Goal: Check status

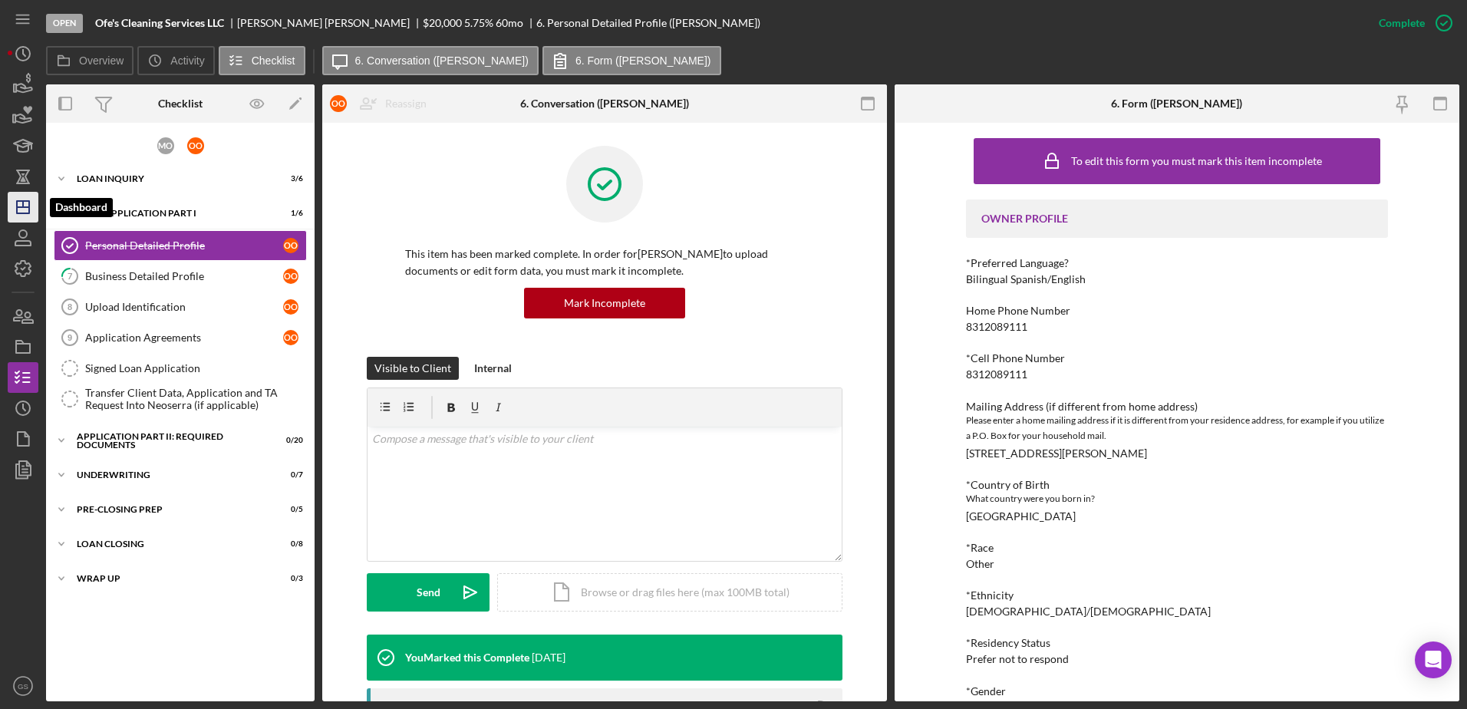
click at [10, 216] on icon "Icon/Dashboard" at bounding box center [23, 207] width 38 height 38
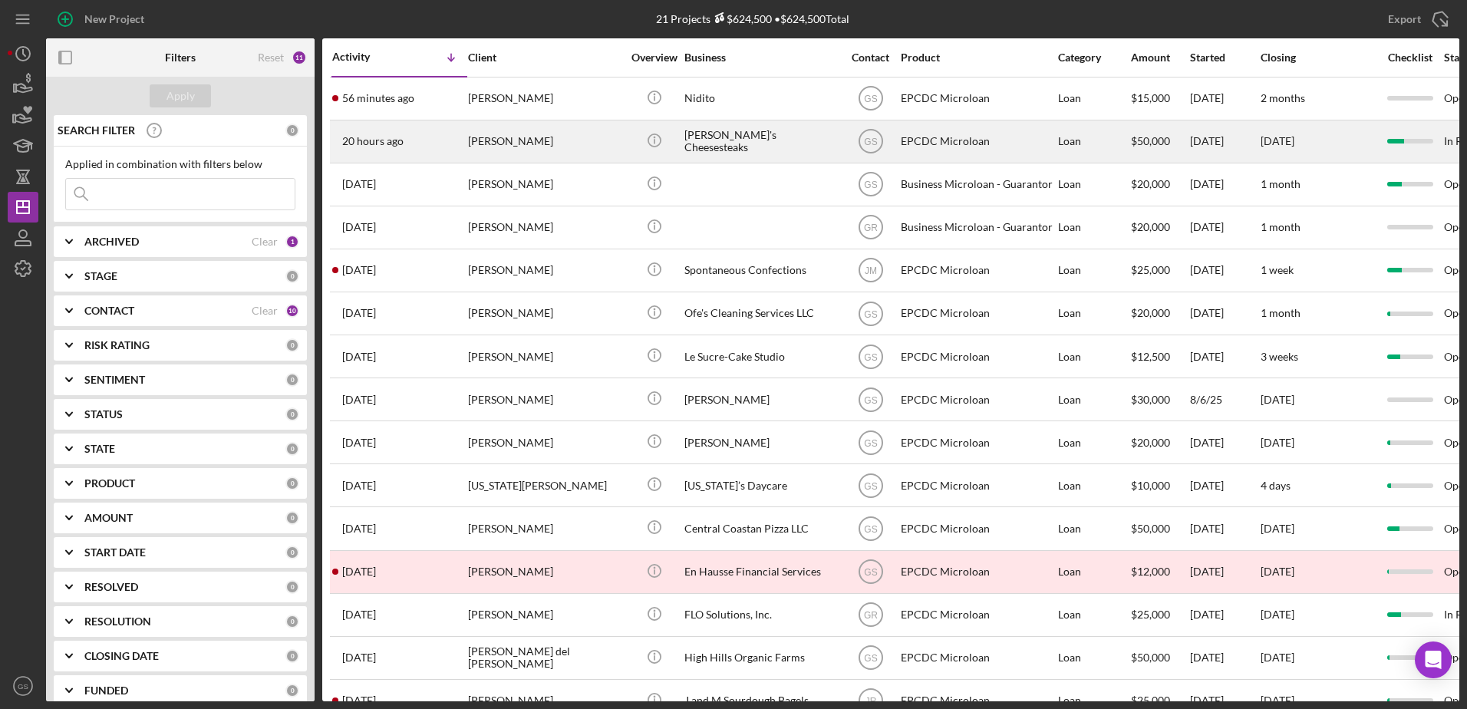
click at [569, 140] on div "[PERSON_NAME]" at bounding box center [544, 141] width 153 height 41
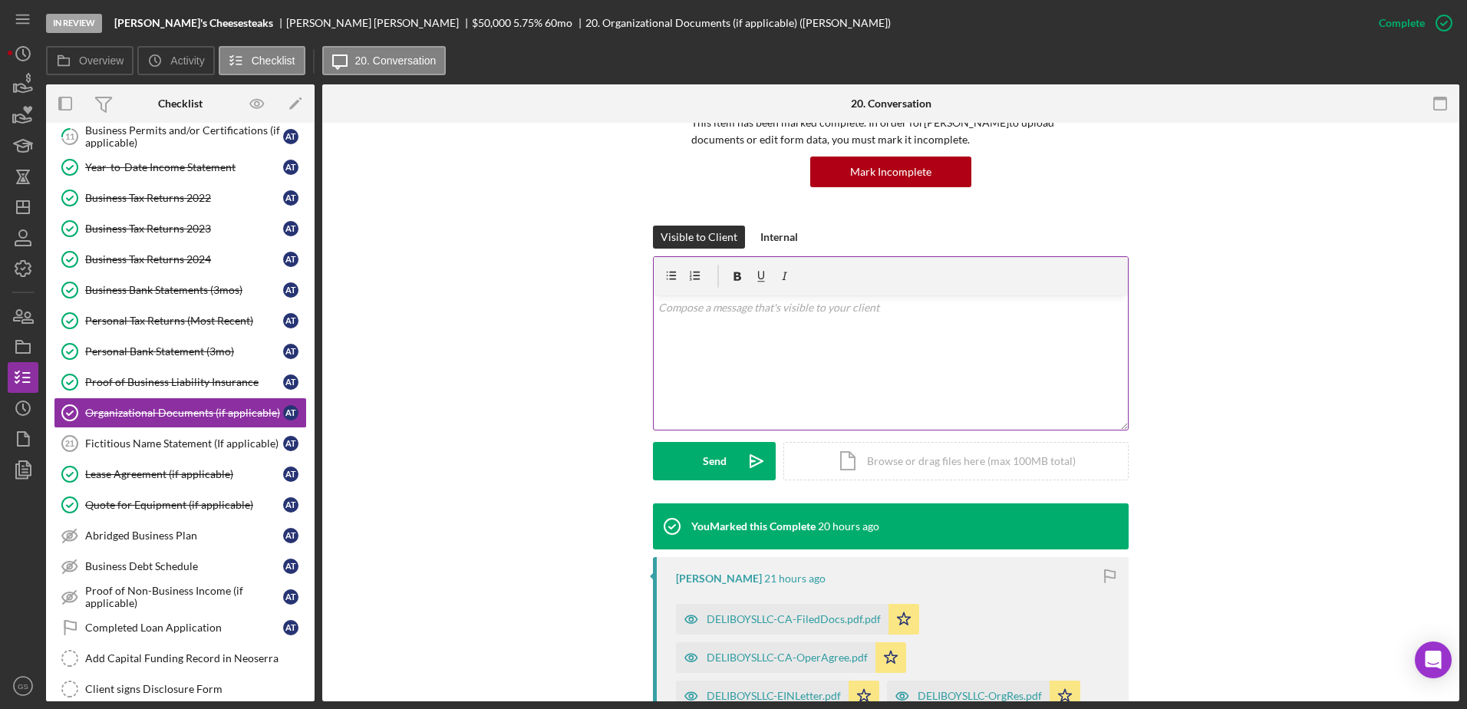
scroll to position [153, 0]
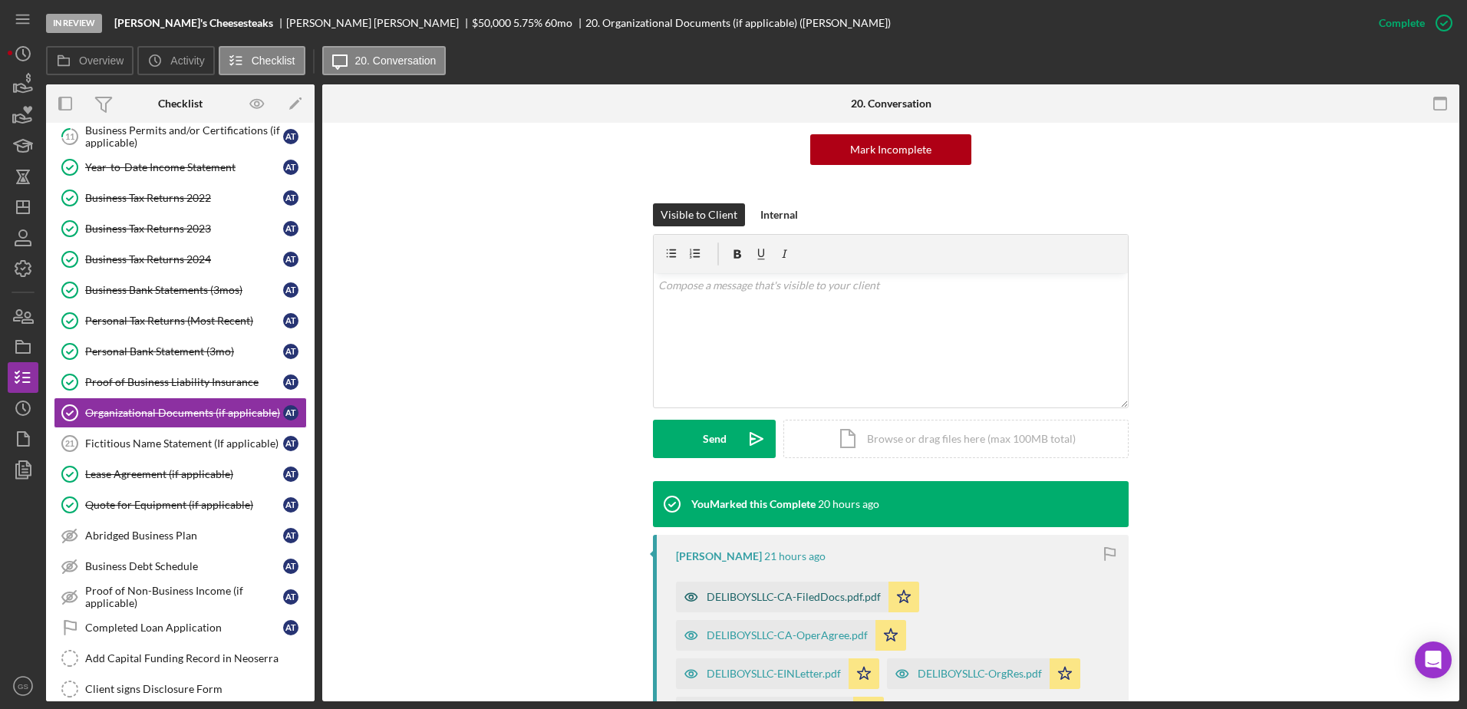
click at [849, 602] on div "DELIBOYSLLC-CA-FiledDocs.pdf.pdf" at bounding box center [794, 597] width 174 height 12
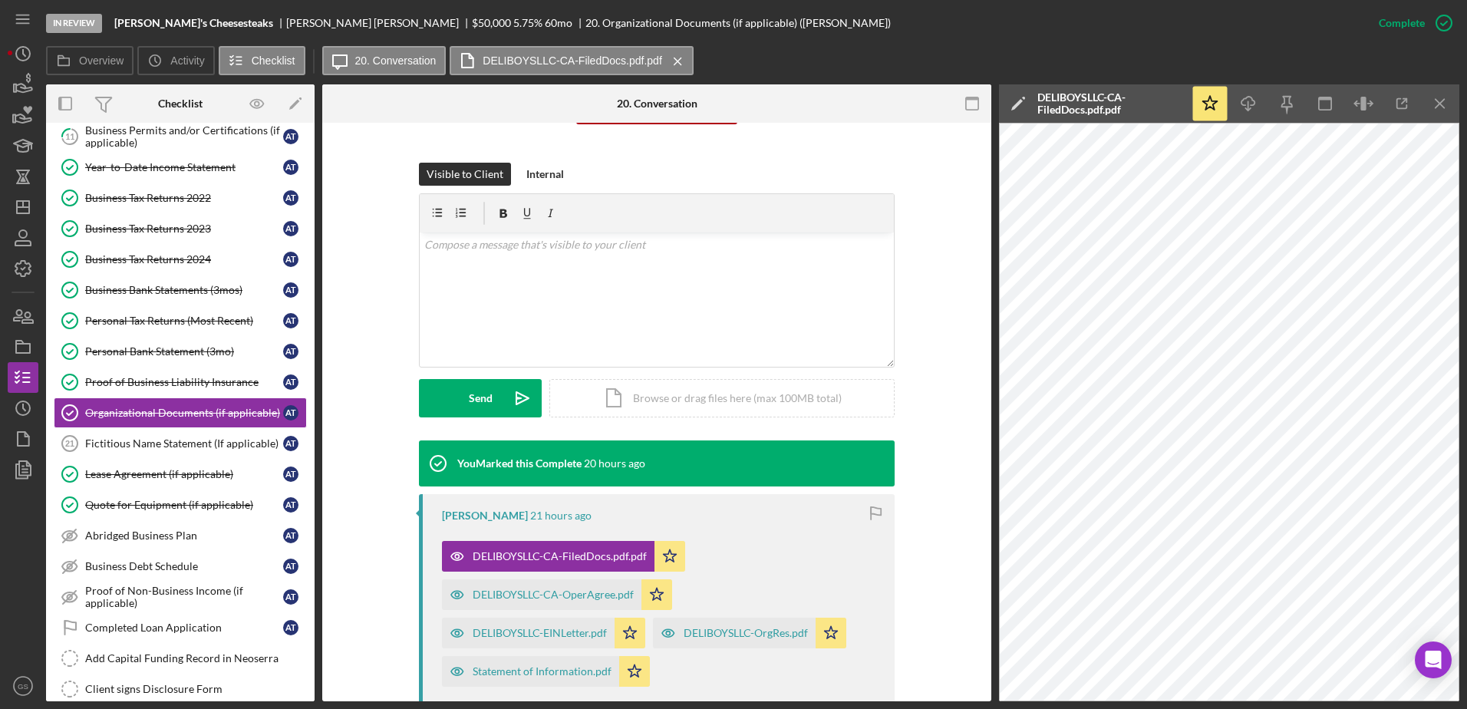
scroll to position [307, 0]
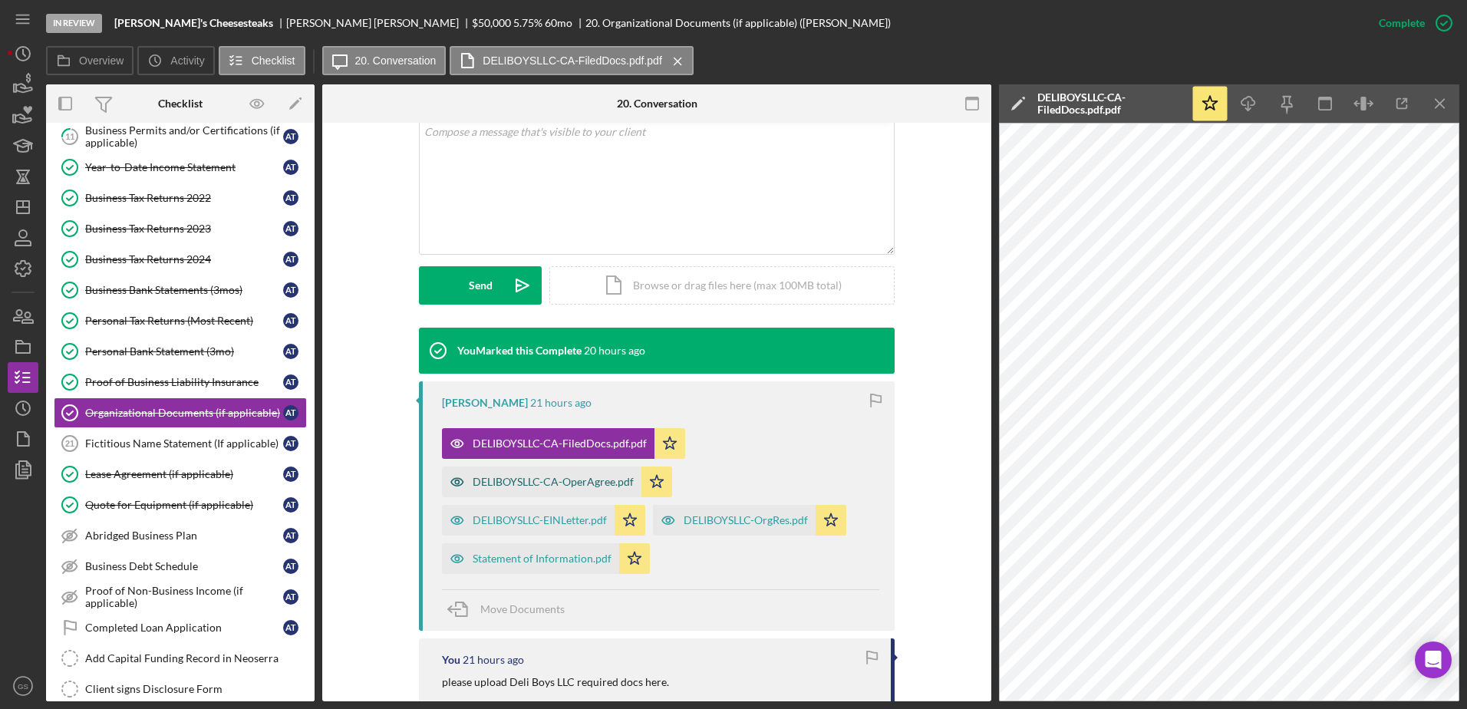
click at [611, 488] on div "DELIBOYSLLC-CA-OperAgree.pdf" at bounding box center [542, 482] width 200 height 31
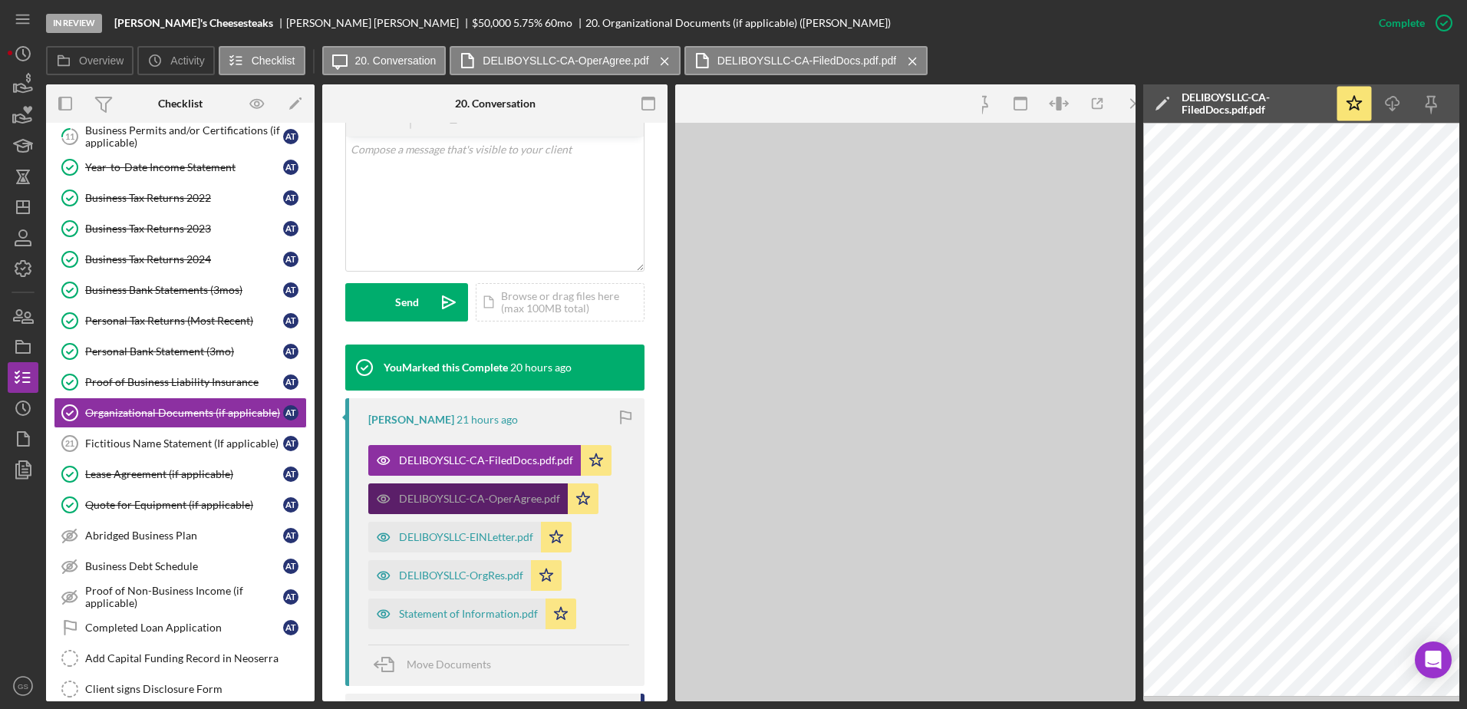
scroll to position [325, 0]
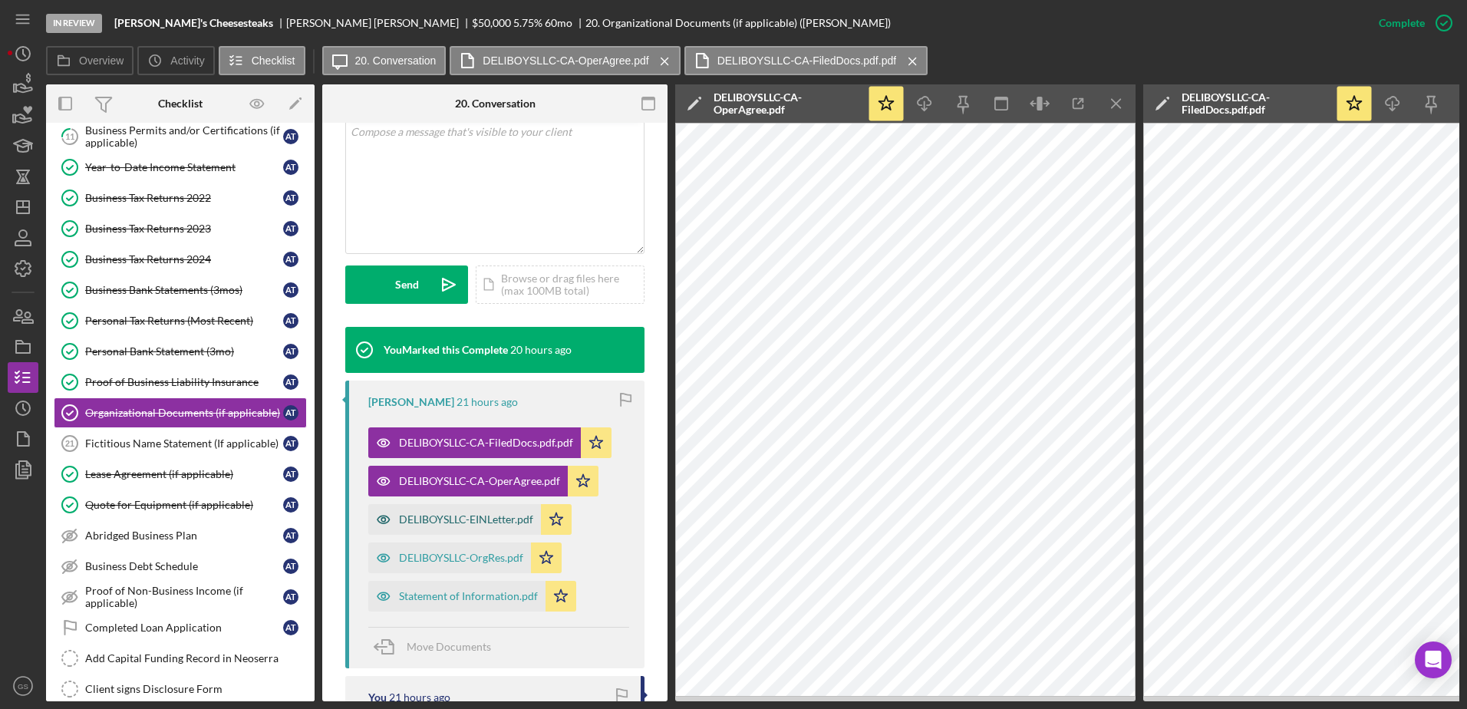
click at [501, 517] on div "DELIBOYSLLC-EINLetter.pdf" at bounding box center [466, 519] width 134 height 12
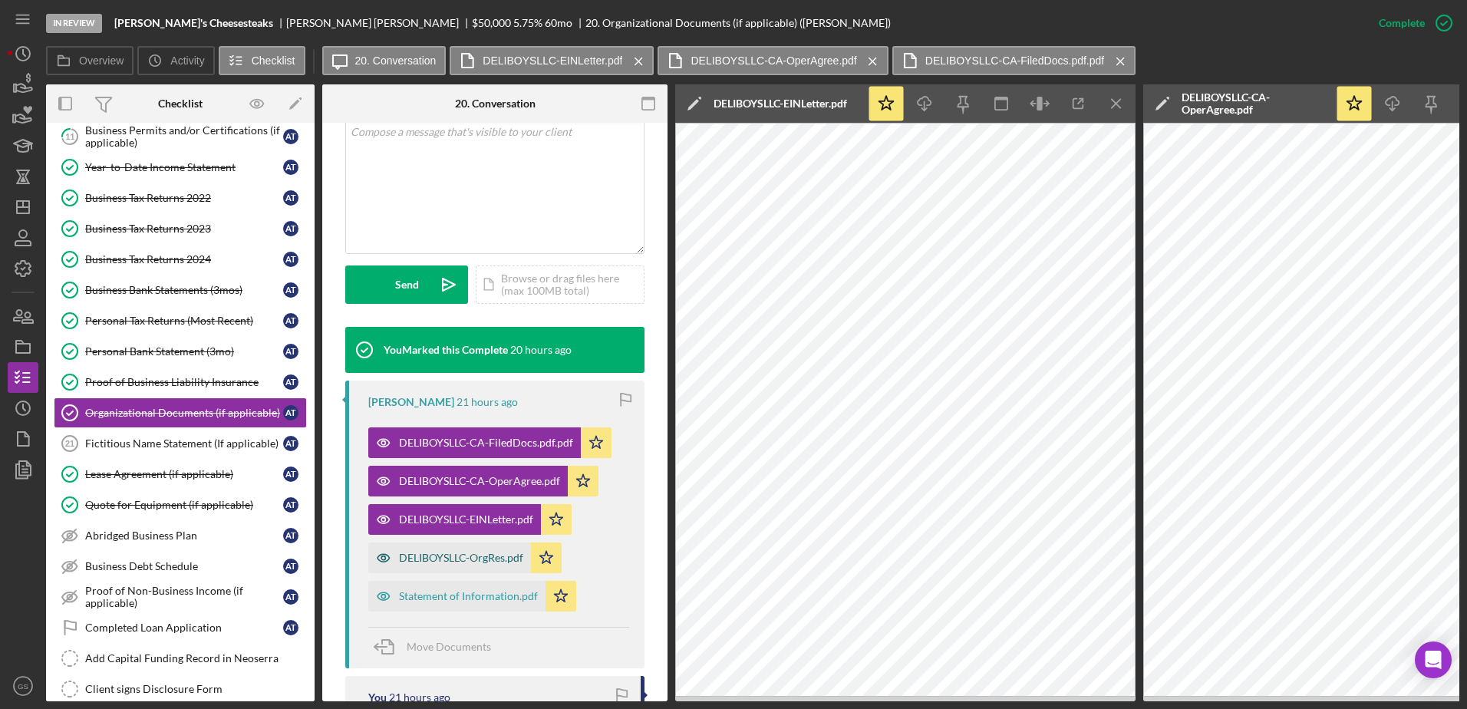
click at [485, 562] on div "DELIBOYSLLC-OrgRes.pdf" at bounding box center [461, 558] width 124 height 12
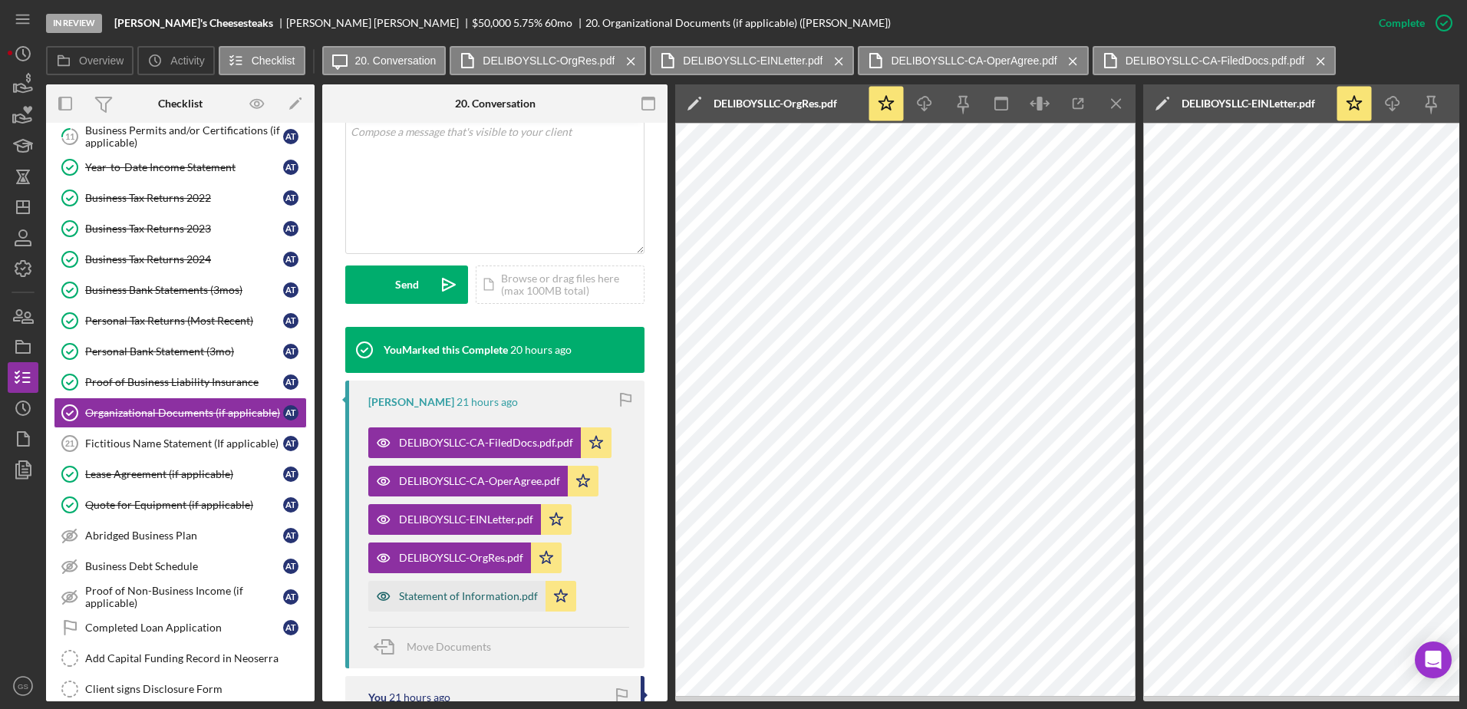
click at [487, 602] on div "Statement of Information.pdf" at bounding box center [468, 596] width 139 height 12
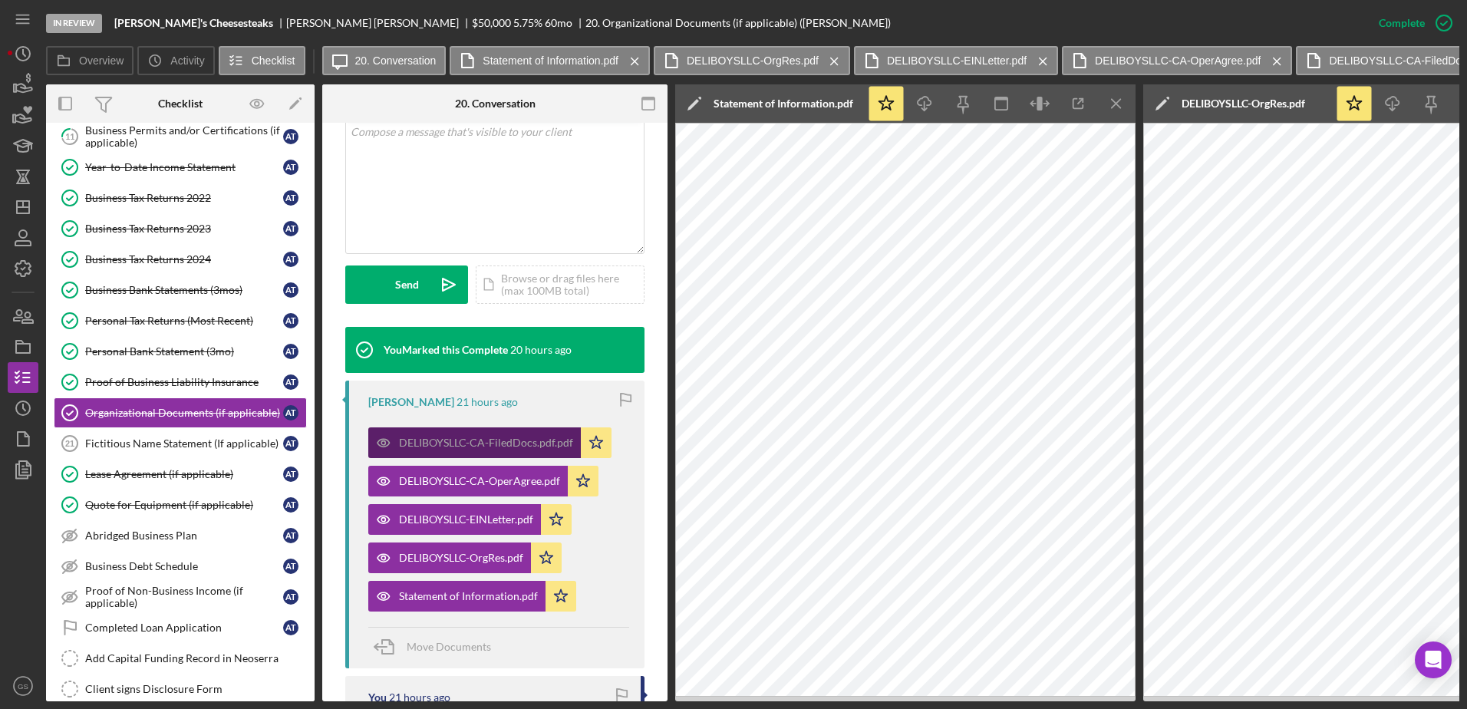
click at [504, 444] on div "DELIBOYSLLC-CA-FiledDocs.pdf.pdf" at bounding box center [486, 443] width 174 height 12
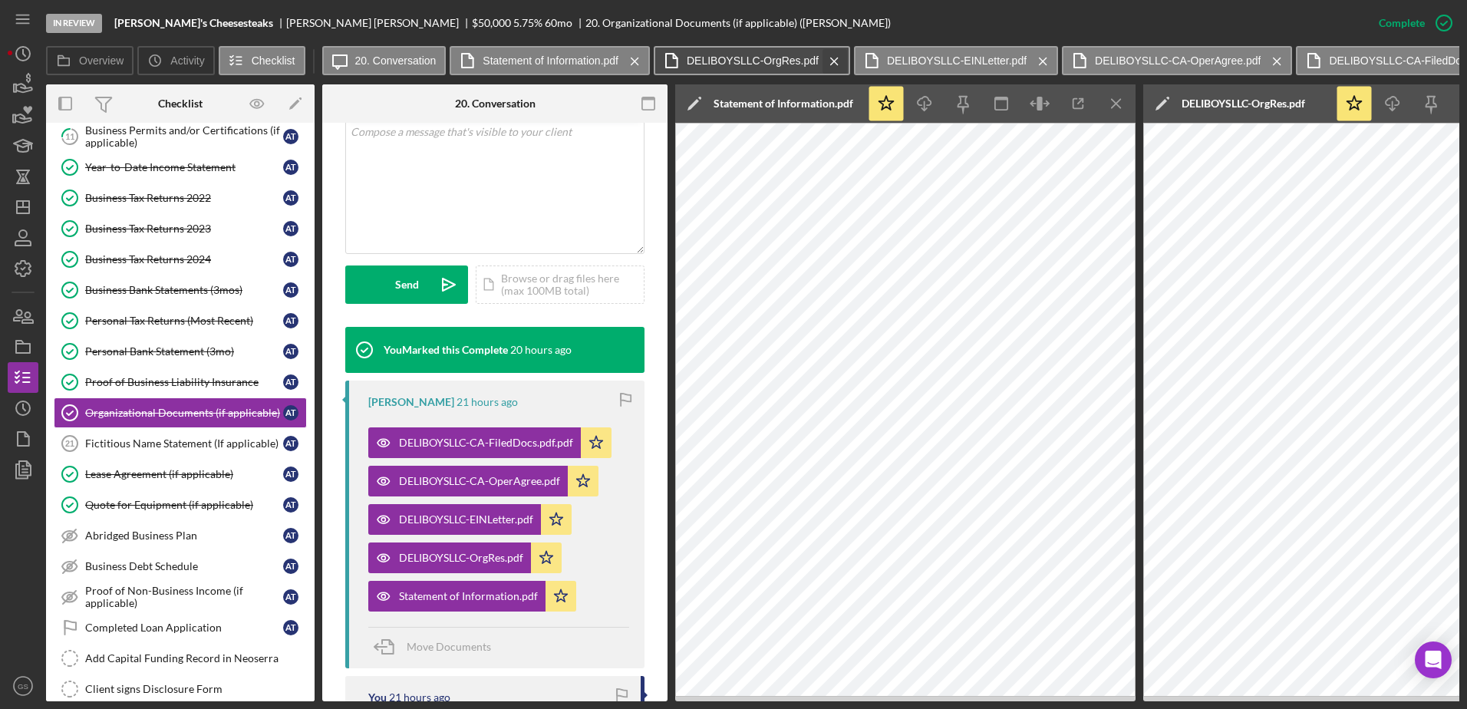
click at [833, 55] on icon "Icon/Menu Close" at bounding box center [834, 61] width 27 height 38
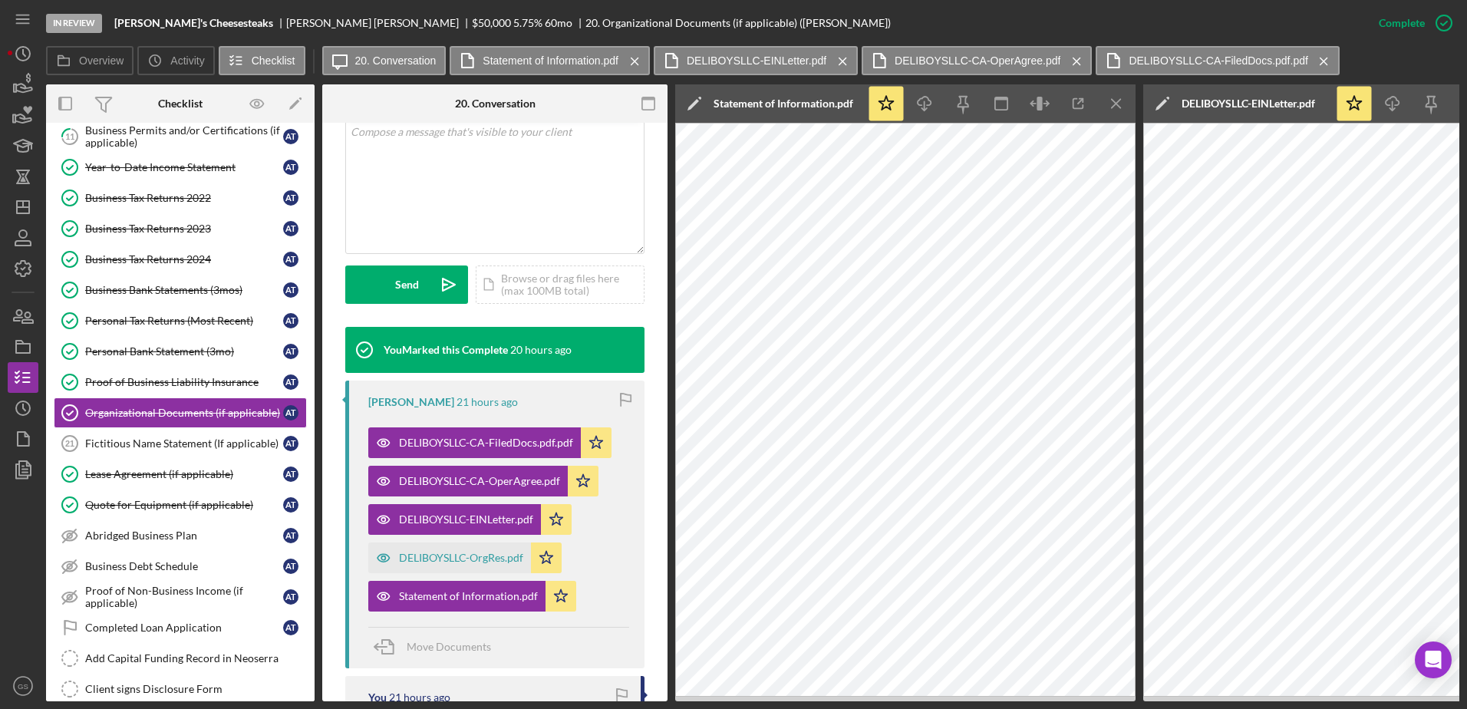
click at [833, 55] on icon "Icon/Menu Close" at bounding box center [843, 61] width 27 height 38
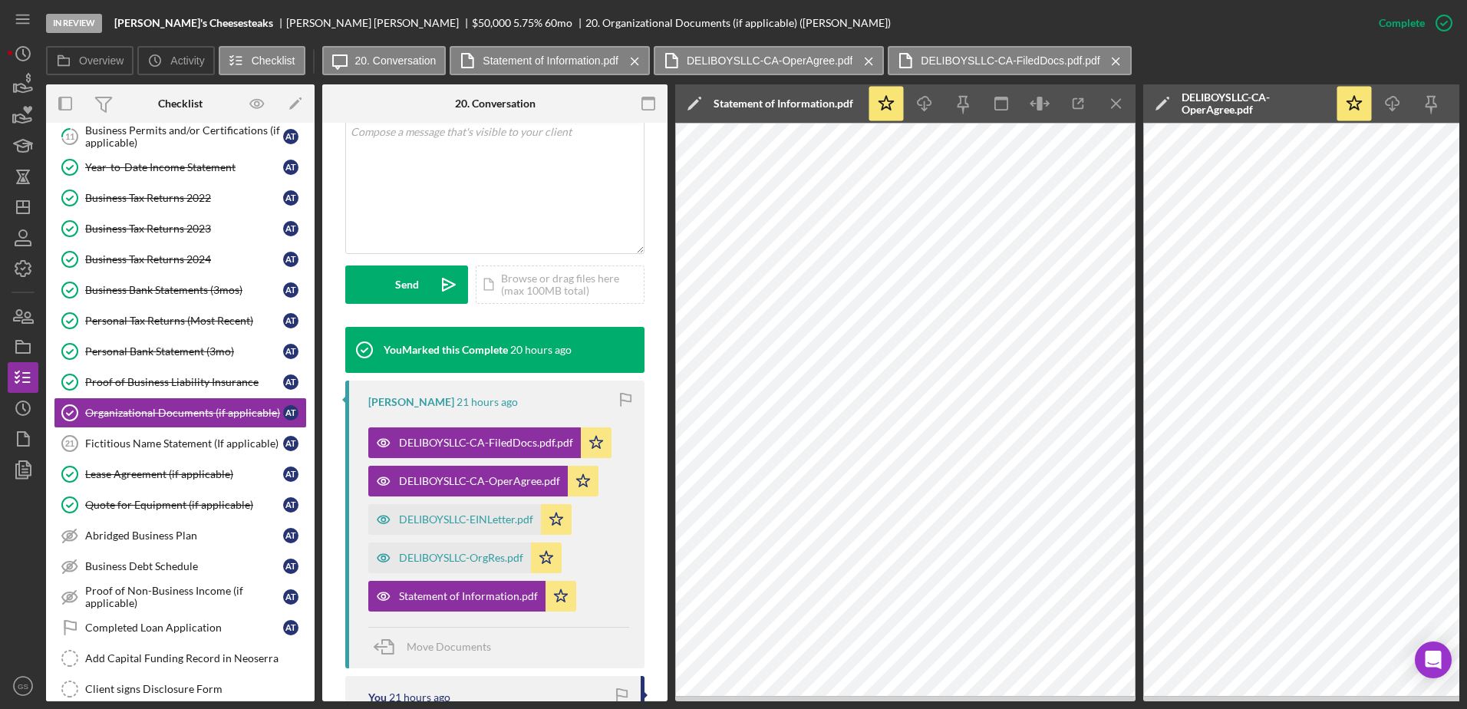
click at [833, 55] on label "DELIBOYSLLC-CA-OperAgree.pdf" at bounding box center [770, 60] width 166 height 12
click at [873, 65] on icon "Icon/Menu Close" at bounding box center [869, 61] width 27 height 38
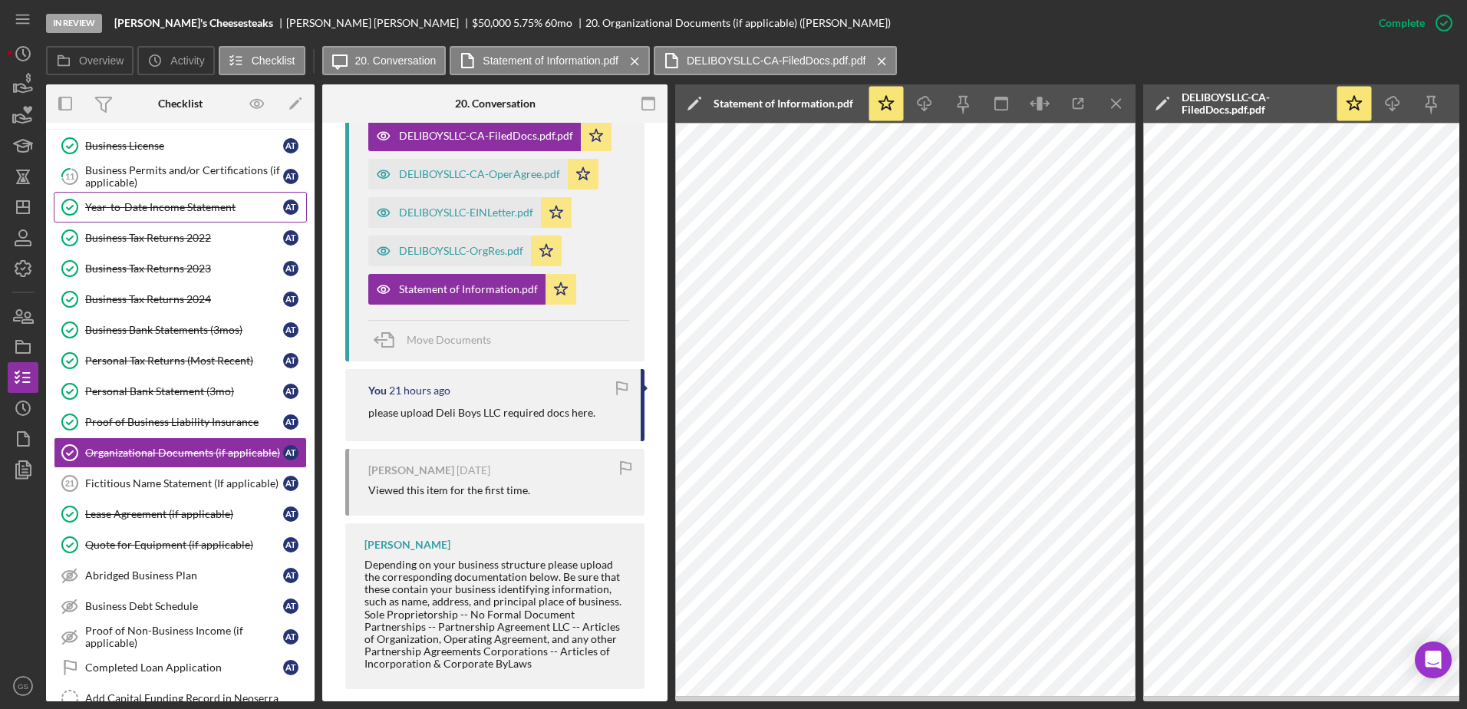
scroll to position [64, 0]
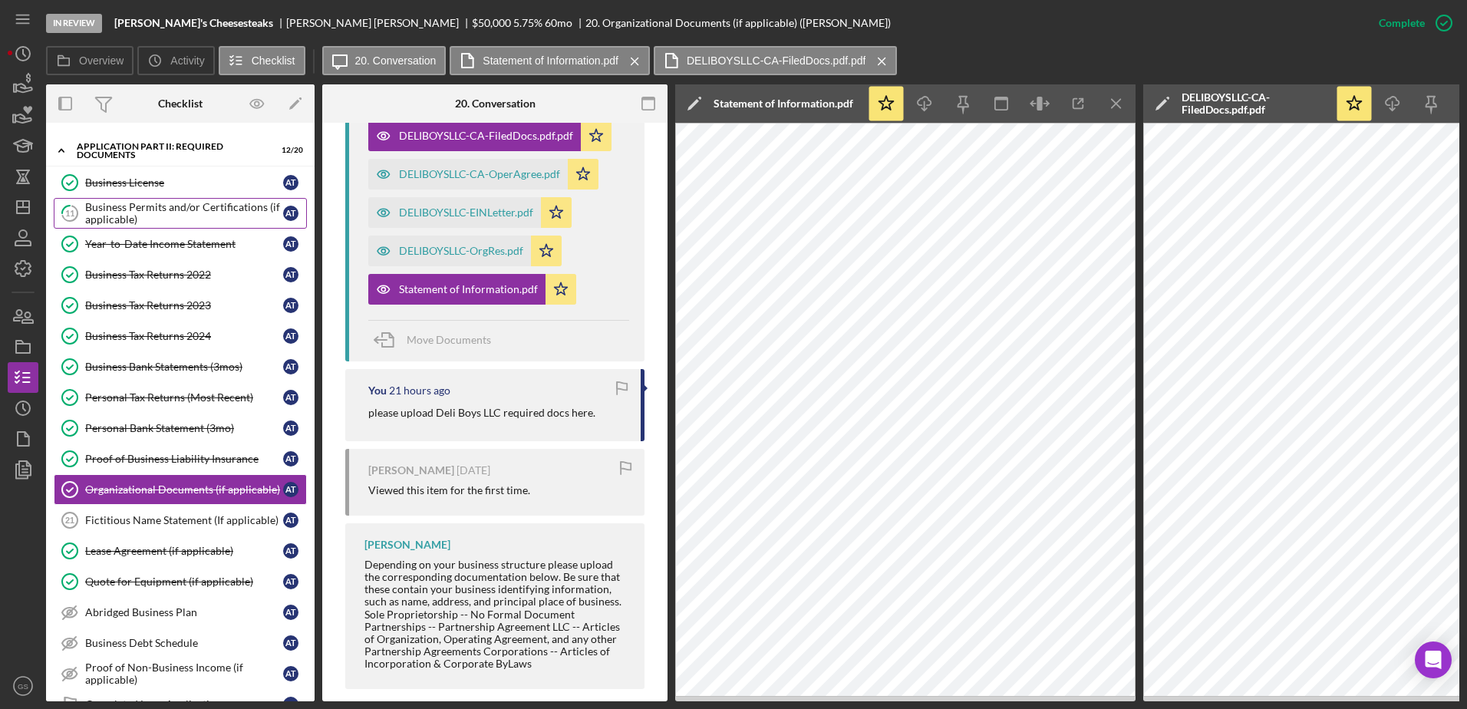
click at [213, 205] on div "Business Permits and/or Certifications (if applicable)" at bounding box center [184, 213] width 198 height 25
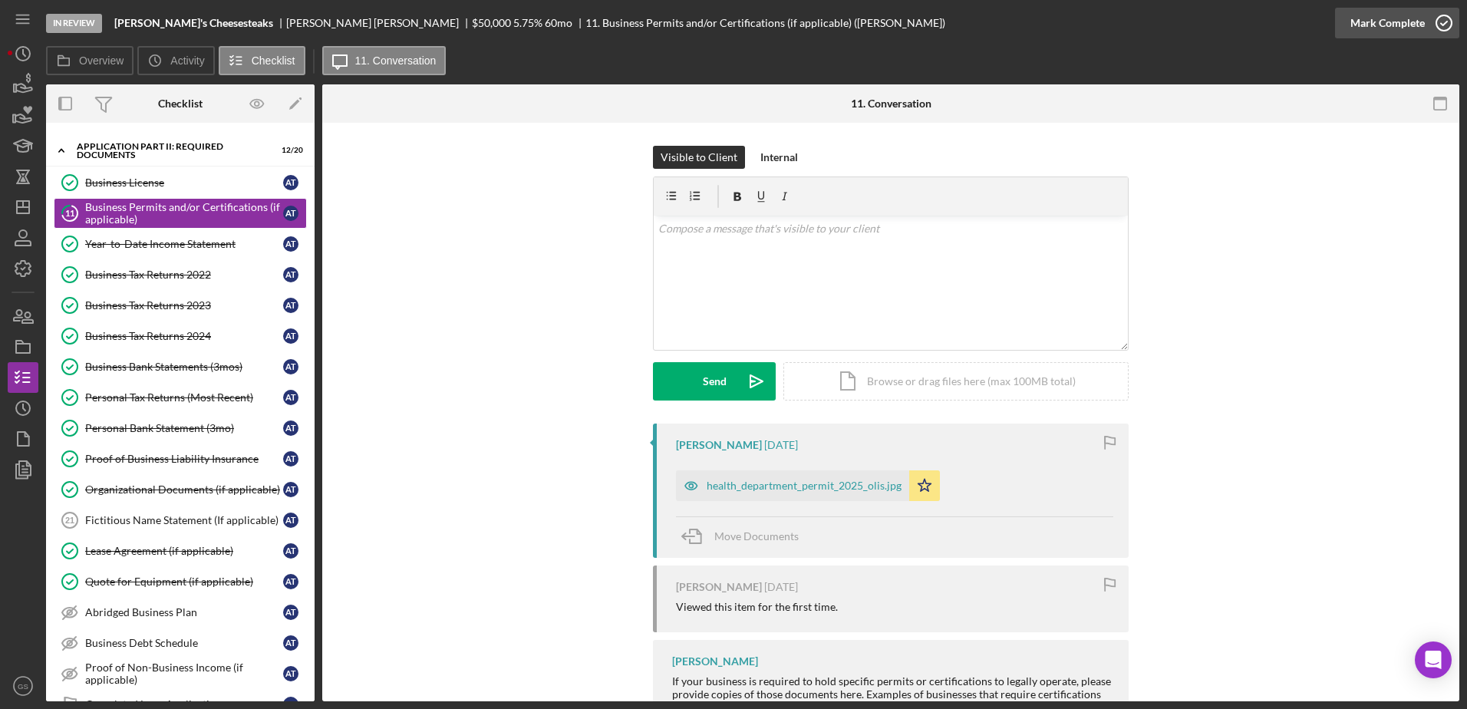
click at [1439, 17] on circle "button" at bounding box center [1443, 22] width 15 height 15
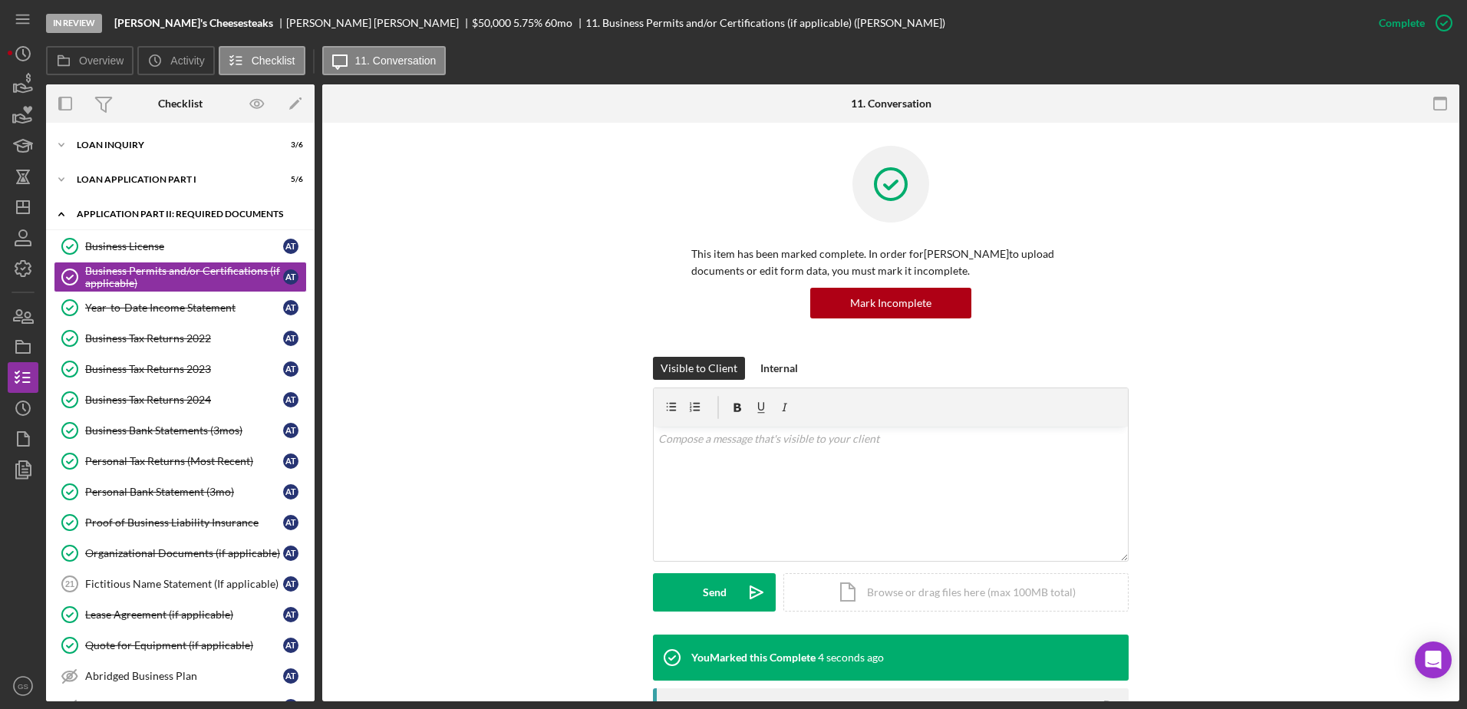
click at [216, 219] on div "Icon/Expander Application Part II: Required Documents 13 / 20" at bounding box center [180, 214] width 269 height 31
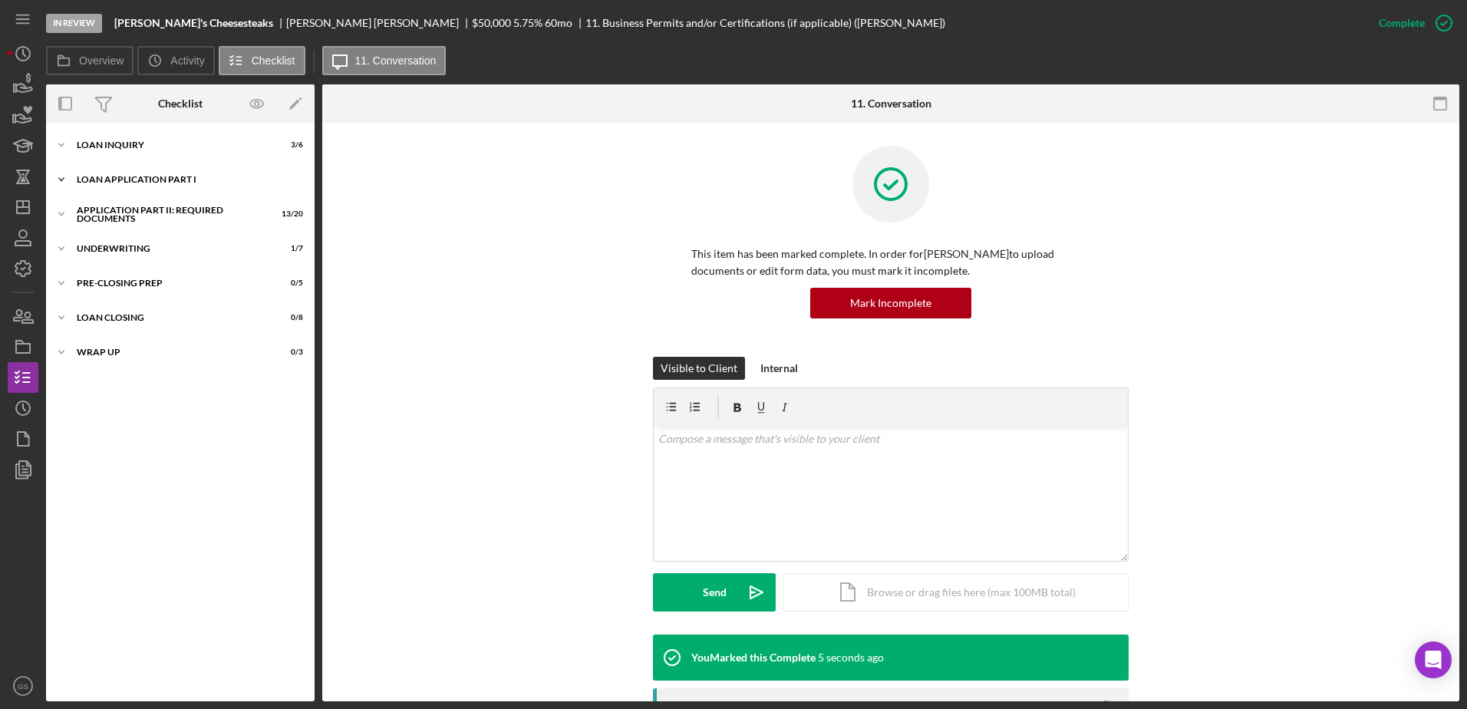
click at [220, 179] on div "Loan Application Part I" at bounding box center [186, 179] width 219 height 9
